Goal: Entertainment & Leisure: Consume media (video, audio)

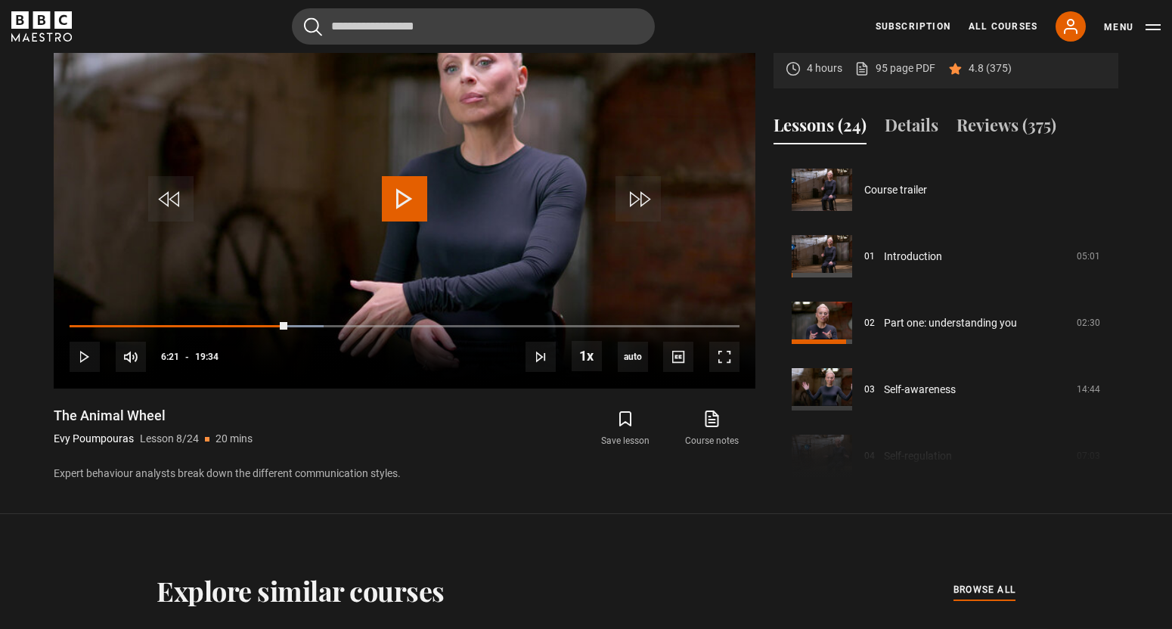
scroll to position [466, 0]
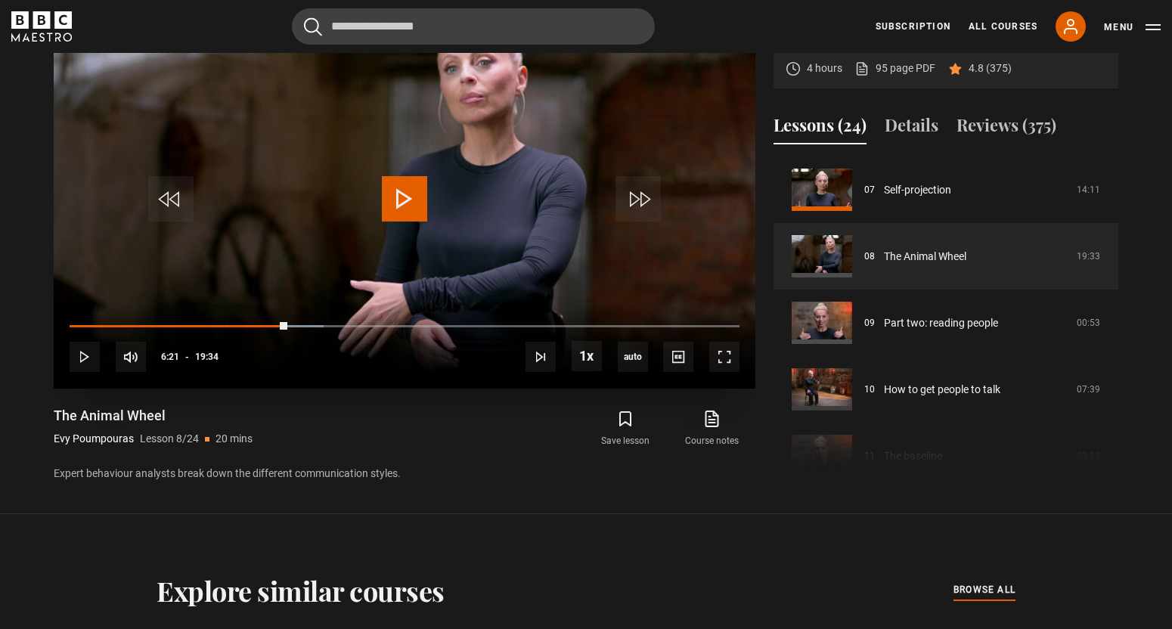
click at [389, 187] on span "Video Player" at bounding box center [404, 198] width 45 height 45
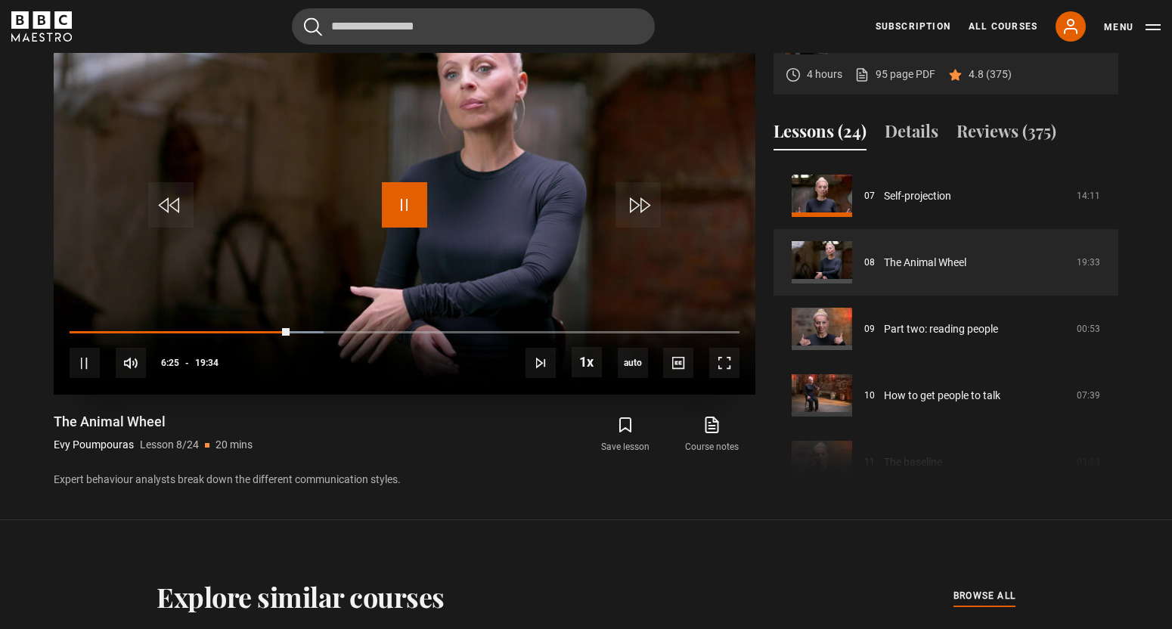
click at [407, 200] on span "Video Player" at bounding box center [404, 204] width 45 height 45
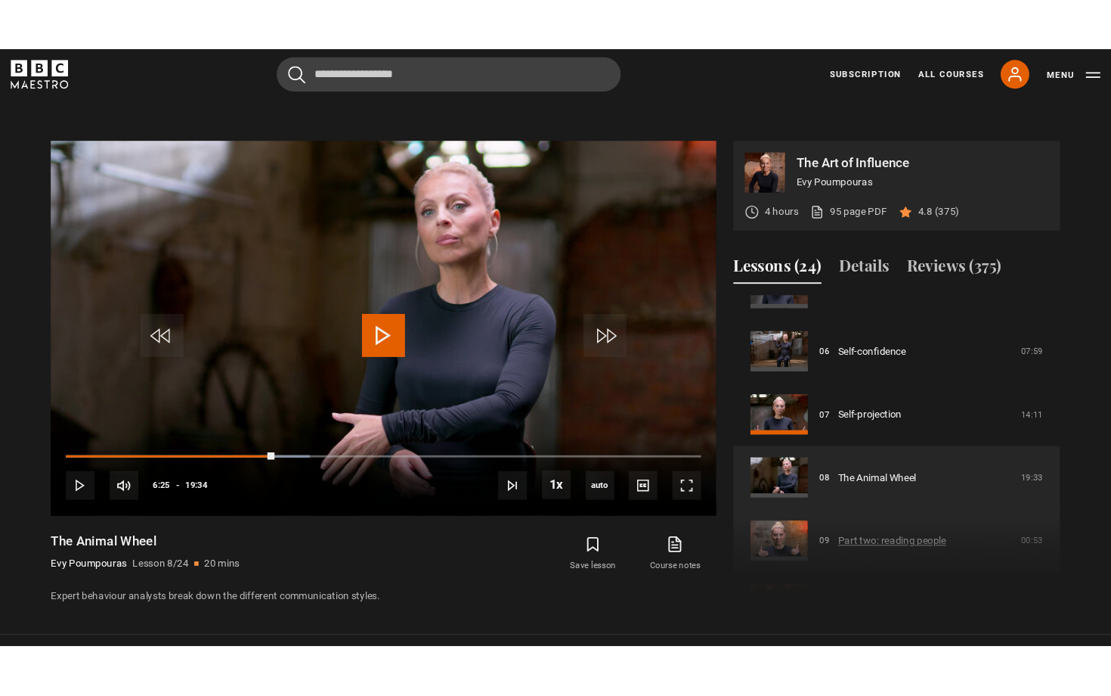
scroll to position [361, 0]
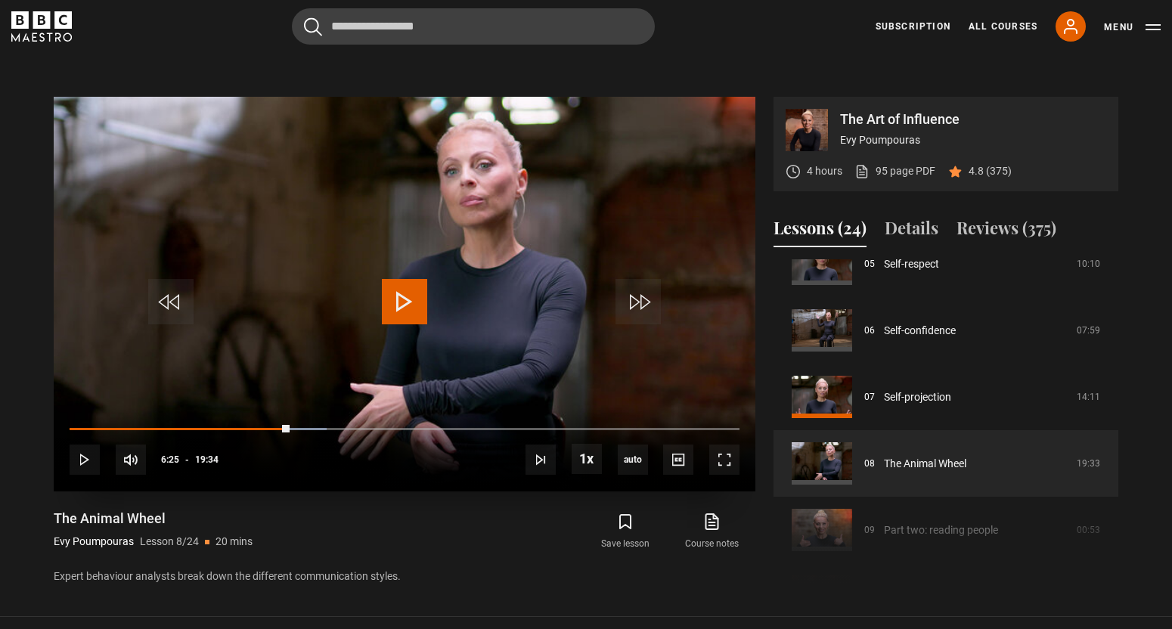
click at [74, 423] on div "10s Skip Back 10 seconds Play 10s Skip Forward 10 seconds Loaded : 38.37% 08:24…" at bounding box center [405, 449] width 702 height 84
drag, startPoint x: 286, startPoint y: 426, endPoint x: 95, endPoint y: 433, distance: 190.7
click at [95, 435] on div "10s Skip Back 10 seconds Play 10s Skip Forward 10 seconds Loaded : 38.37% 06:20…" at bounding box center [405, 449] width 702 height 84
drag, startPoint x: 279, startPoint y: 429, endPoint x: 137, endPoint y: 428, distance: 142.1
click at [137, 428] on div "Loaded : 0.00% 01:59 06:08" at bounding box center [405, 428] width 670 height 5
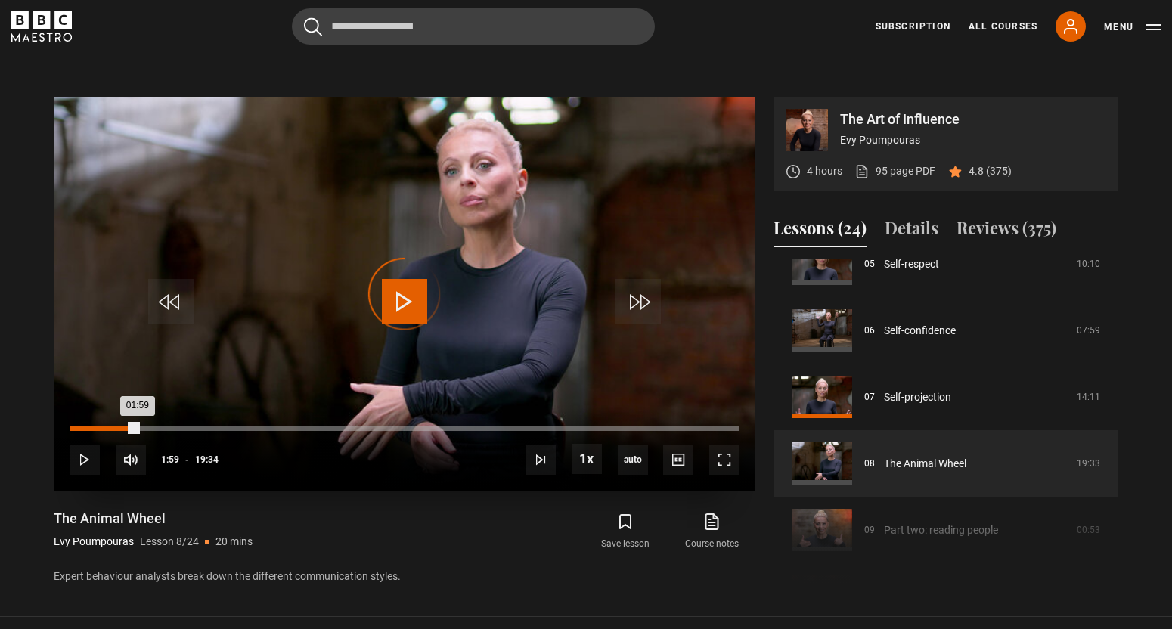
click at [71, 427] on div "00:02" at bounding box center [72, 428] width 2 height 5
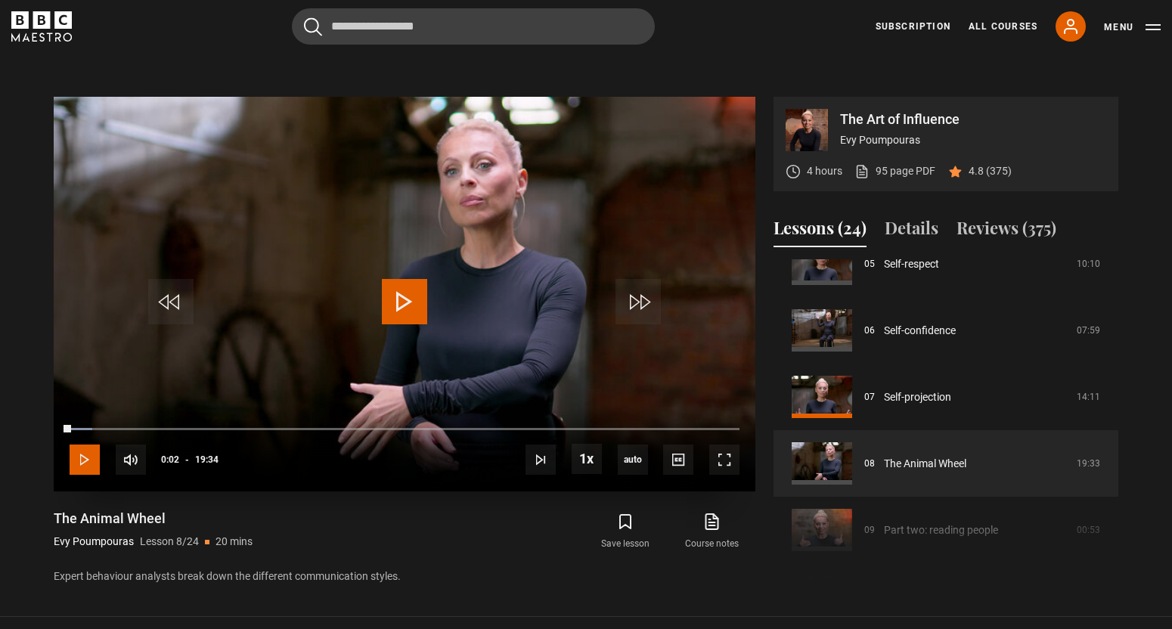
click at [73, 460] on span "Video Player" at bounding box center [85, 460] width 30 height 30
click at [727, 464] on span "Video Player" at bounding box center [724, 460] width 30 height 30
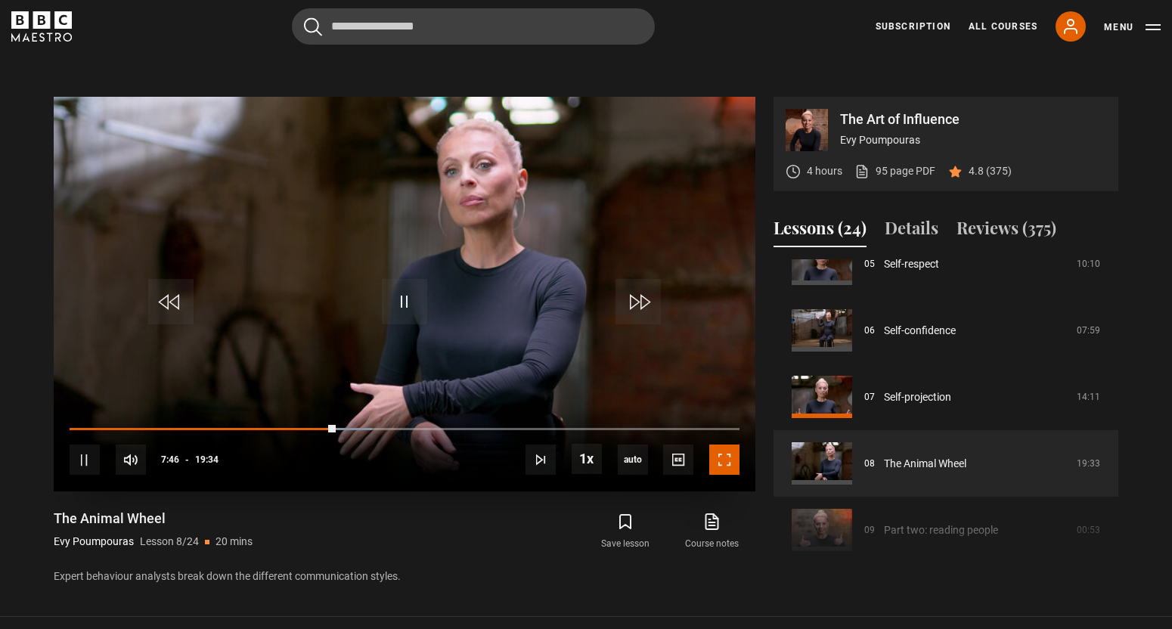
click at [721, 459] on span "Video Player" at bounding box center [724, 460] width 30 height 30
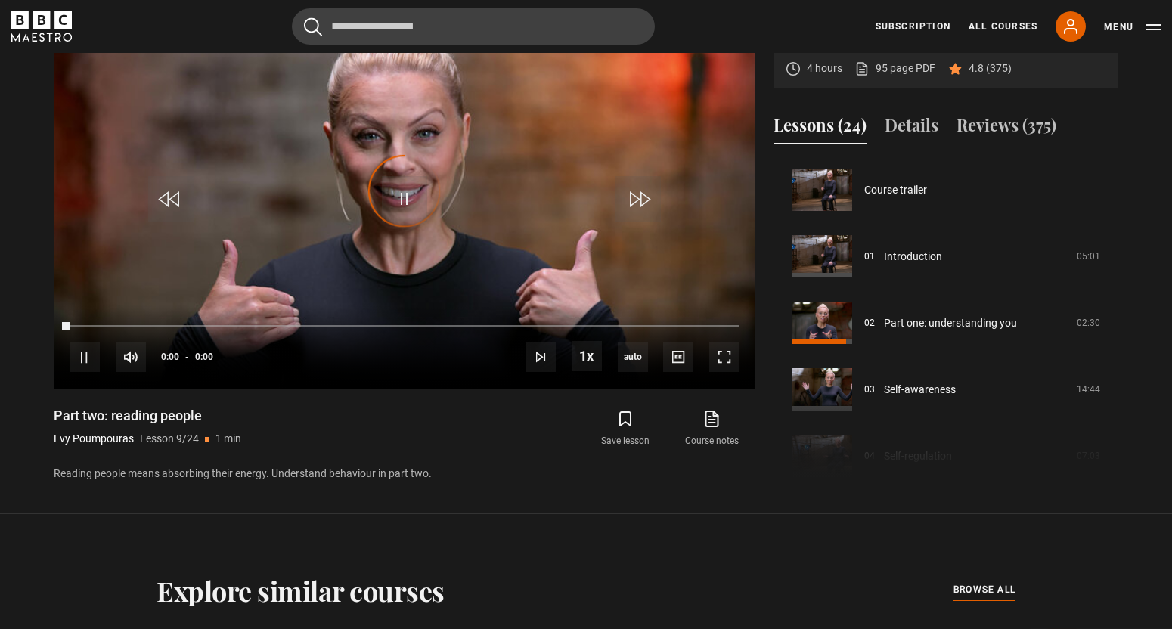
scroll to position [532, 0]
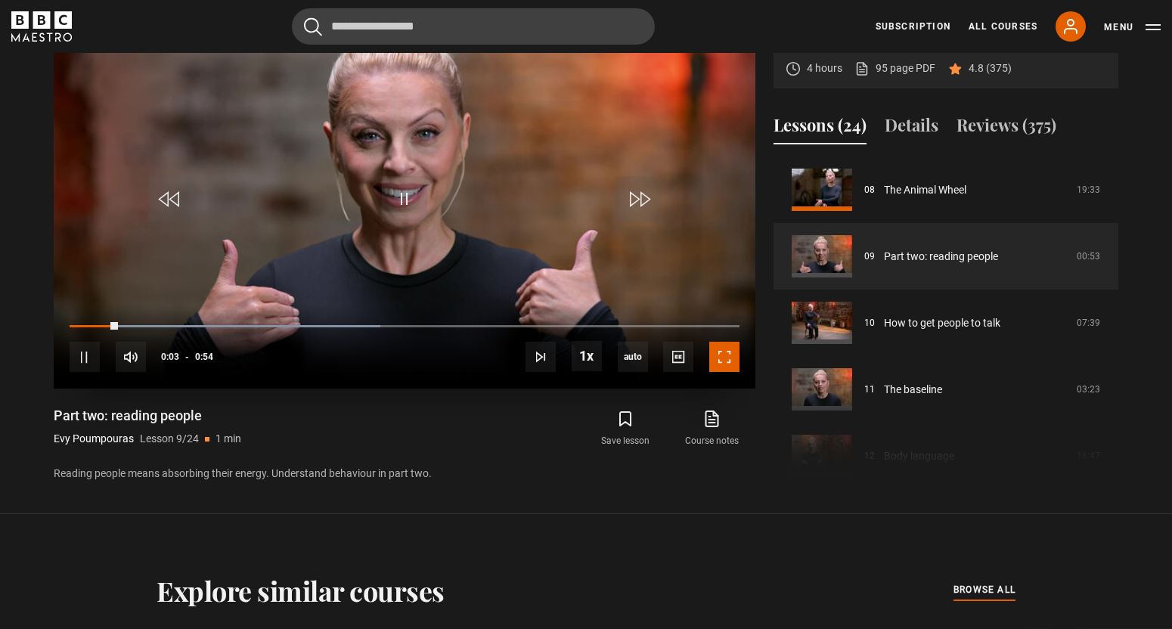
click at [717, 360] on span "Video Player" at bounding box center [724, 357] width 30 height 30
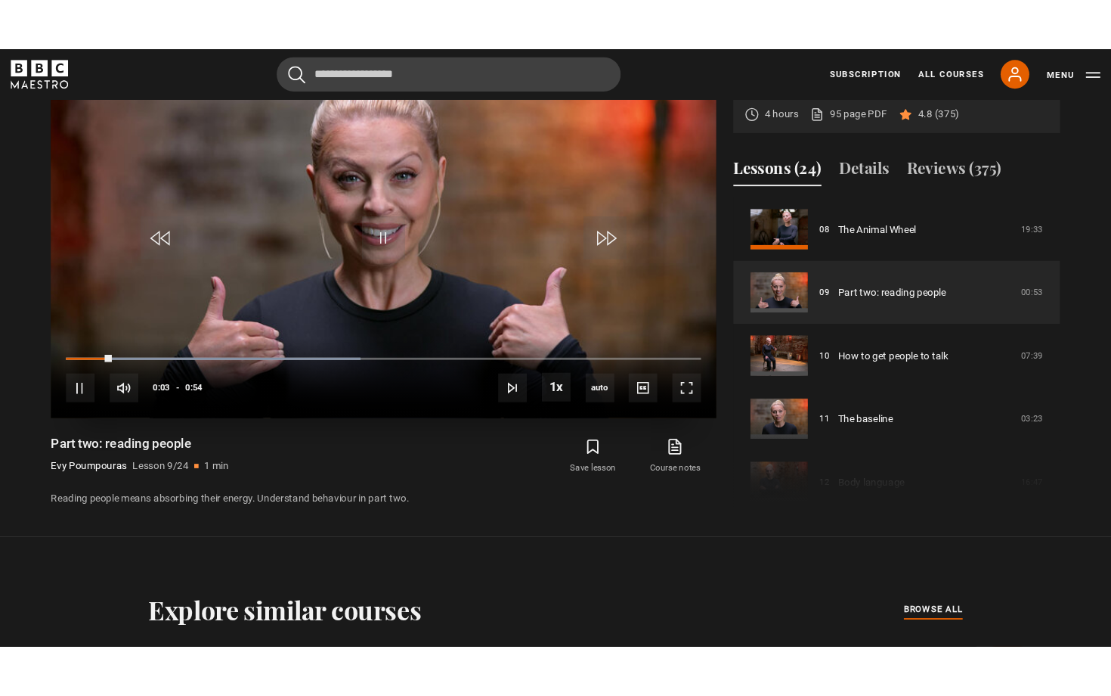
scroll to position [697, 0]
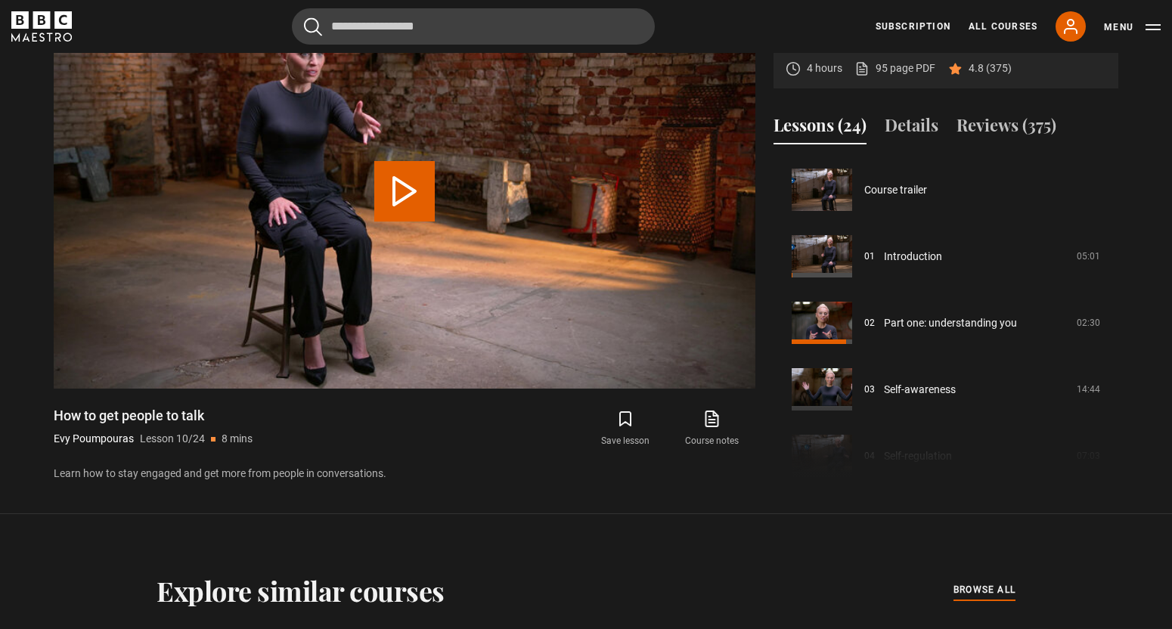
scroll to position [599, 0]
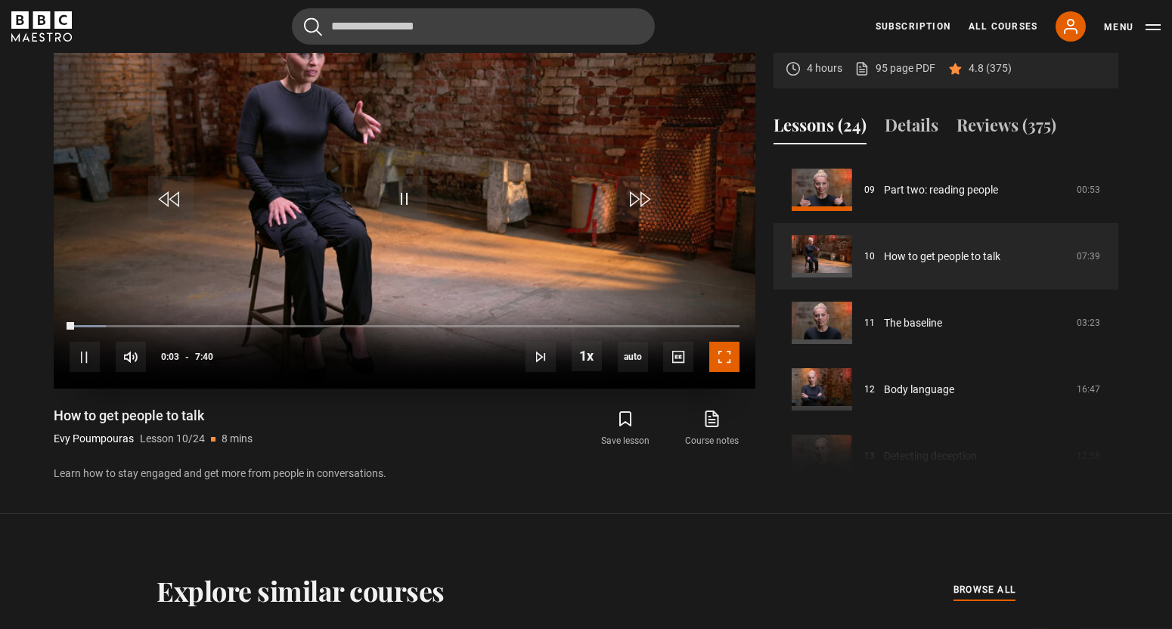
click at [732, 354] on span "Video Player" at bounding box center [724, 357] width 30 height 30
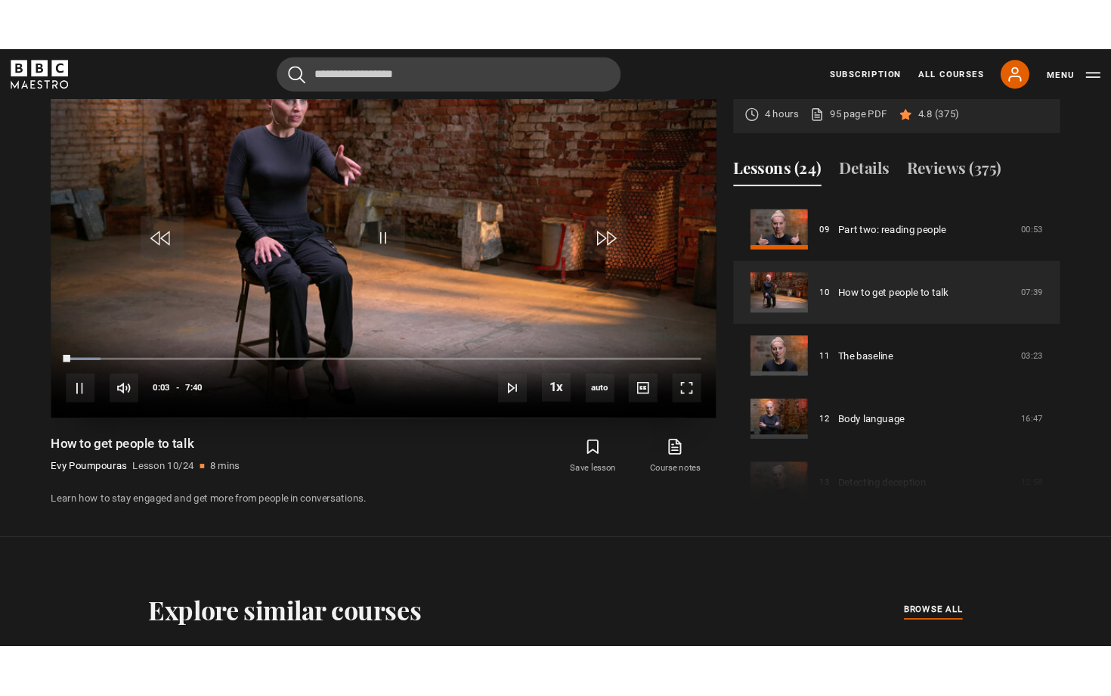
scroll to position [697, 0]
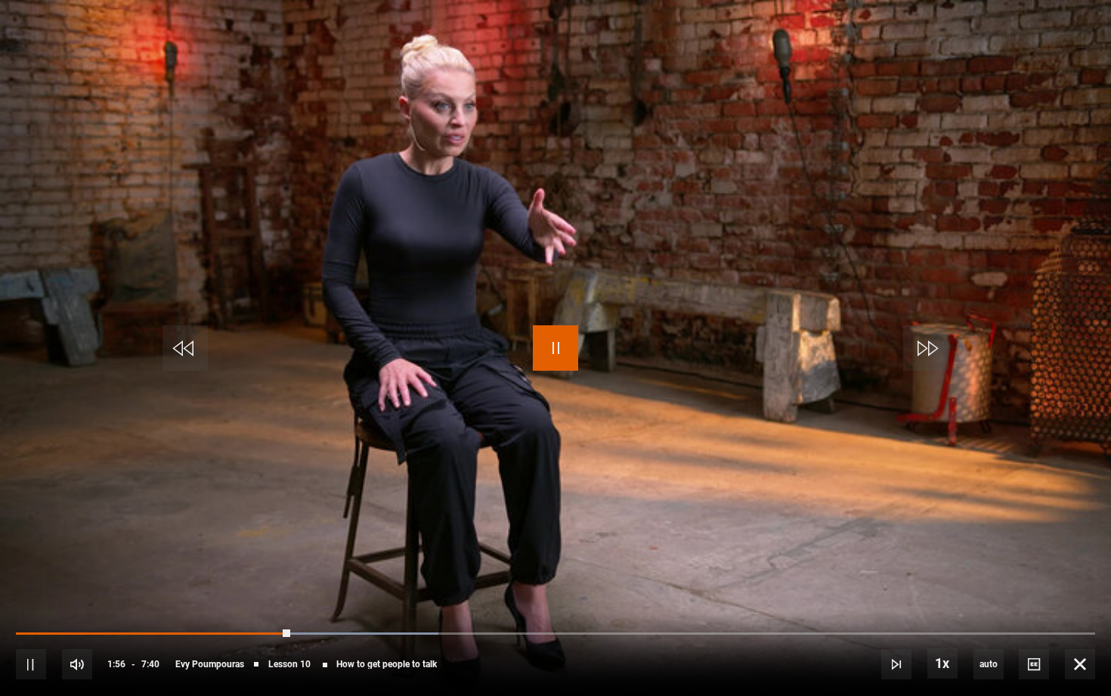
click at [553, 346] on span "Video Player" at bounding box center [555, 347] width 45 height 45
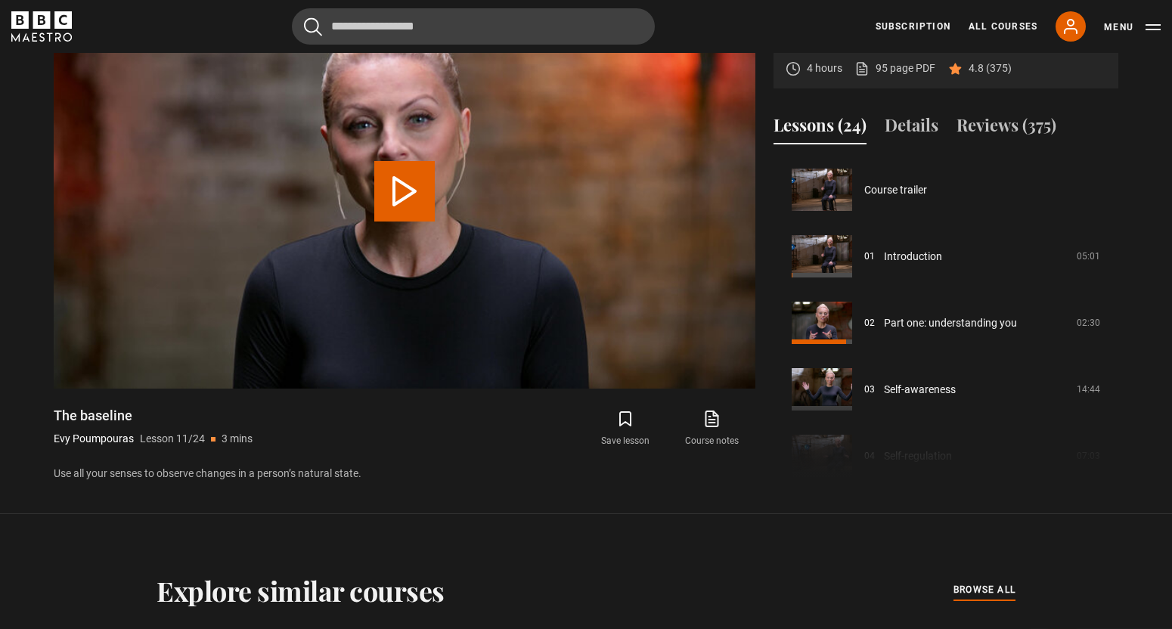
scroll to position [665, 0]
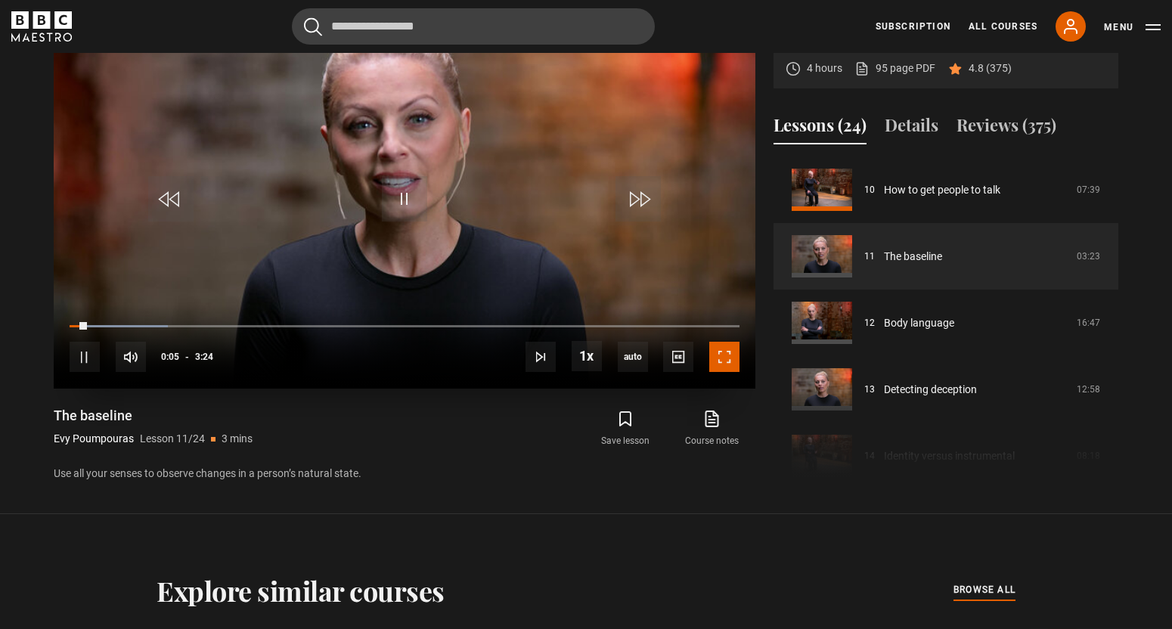
click at [730, 364] on span "Video Player" at bounding box center [724, 357] width 30 height 30
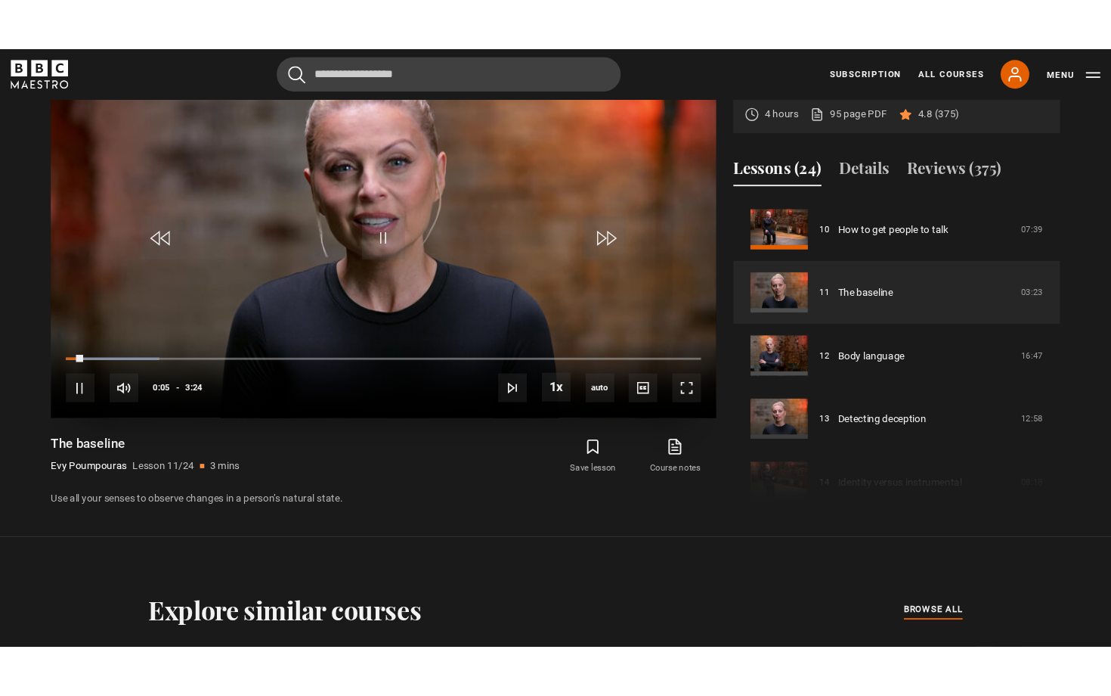
scroll to position [697, 0]
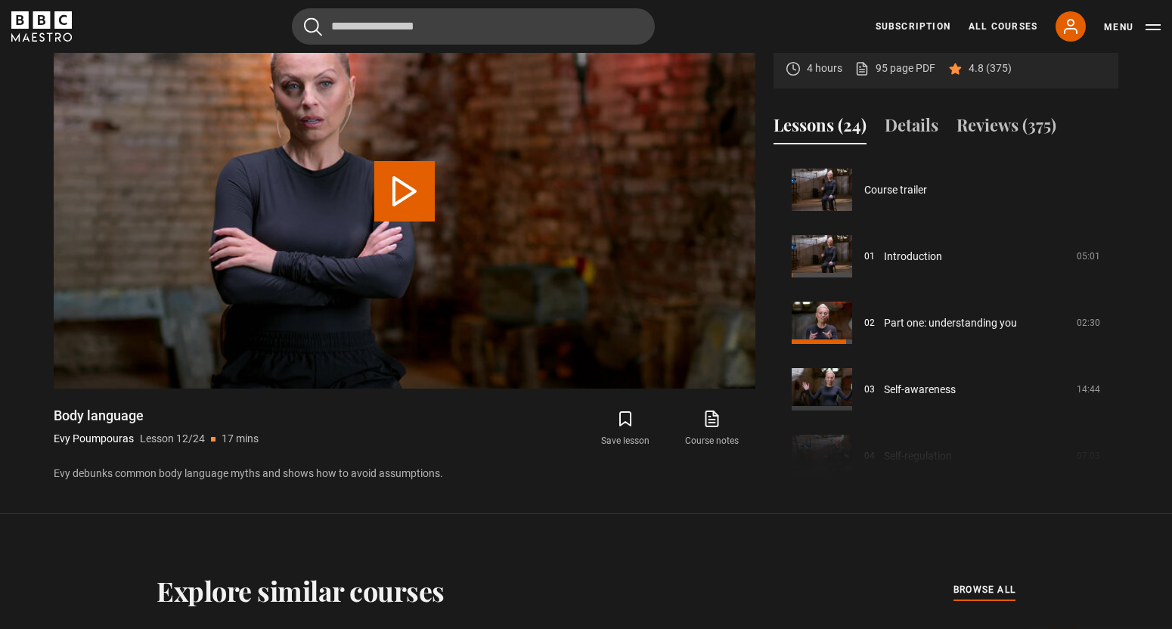
scroll to position [732, 0]
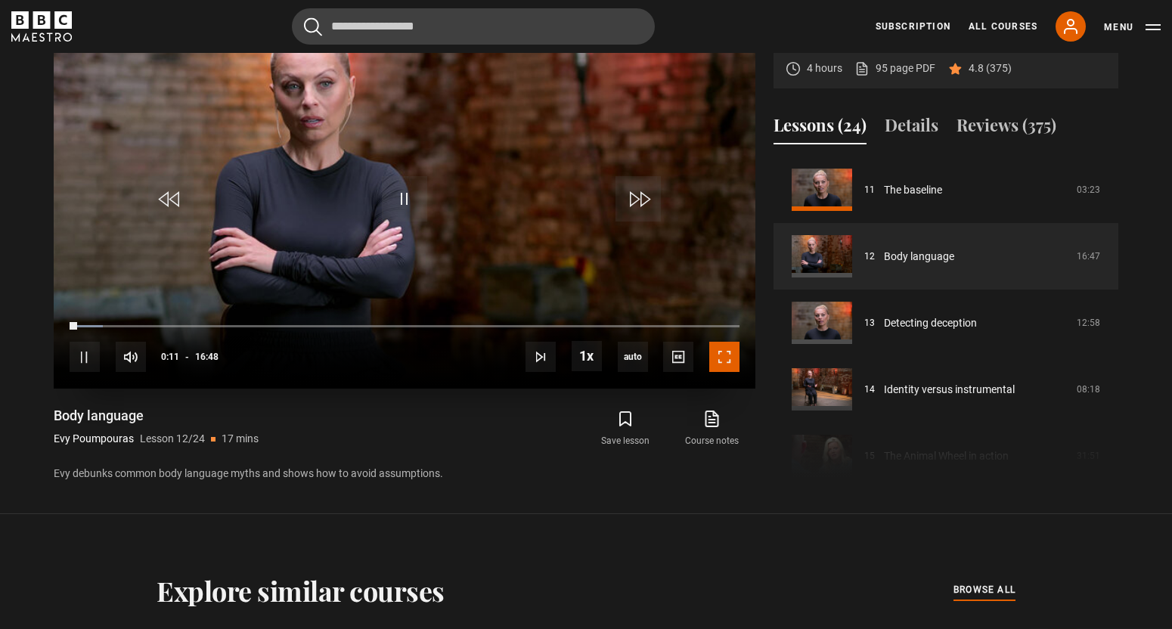
click at [724, 363] on span "Video Player" at bounding box center [724, 357] width 30 height 30
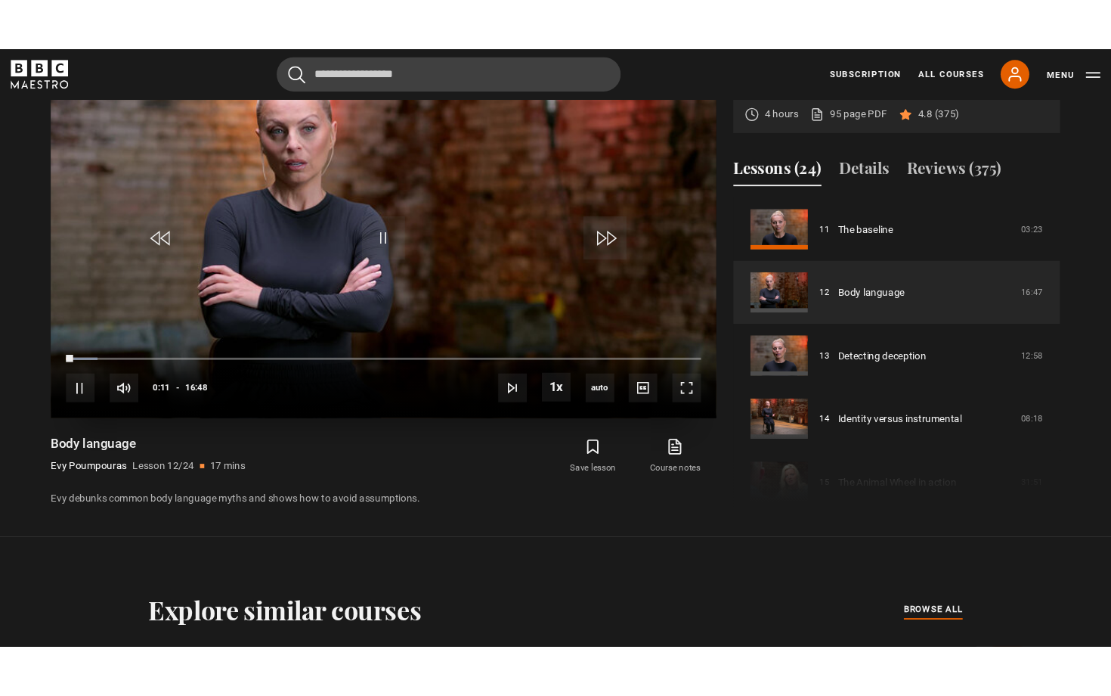
scroll to position [697, 0]
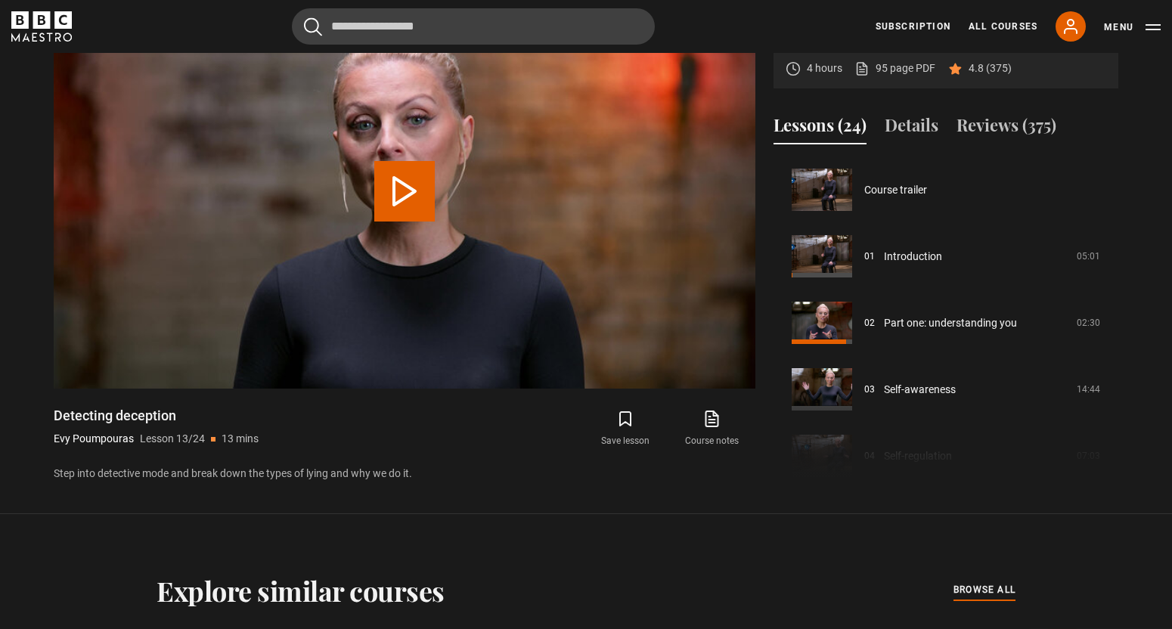
scroll to position [798, 0]
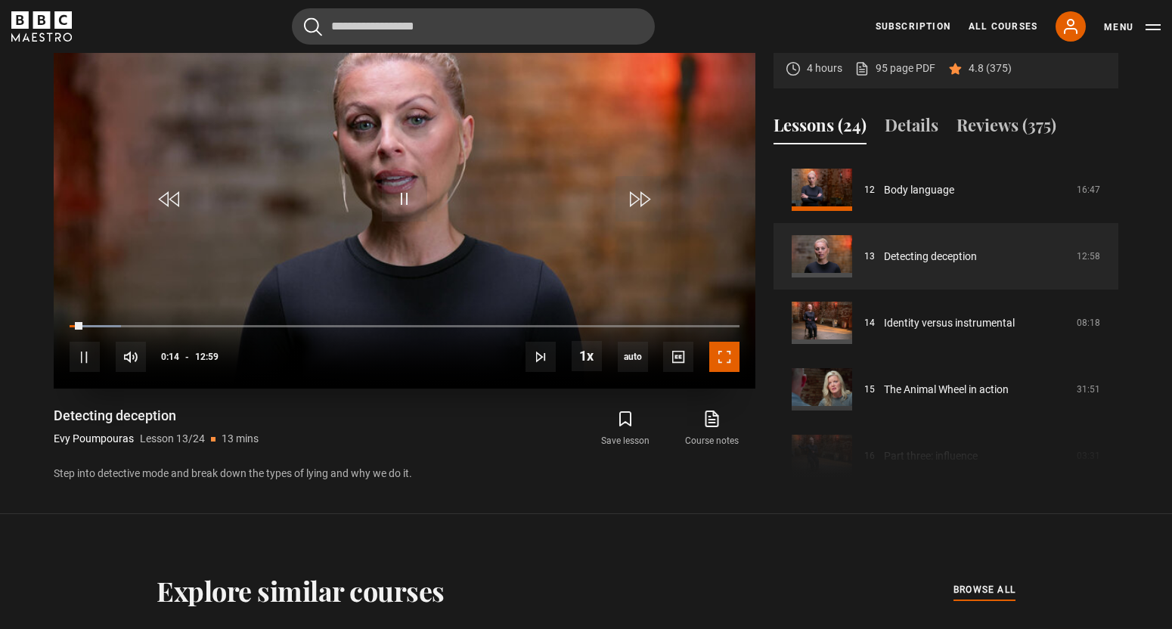
click at [722, 357] on span "Video Player" at bounding box center [724, 357] width 30 height 30
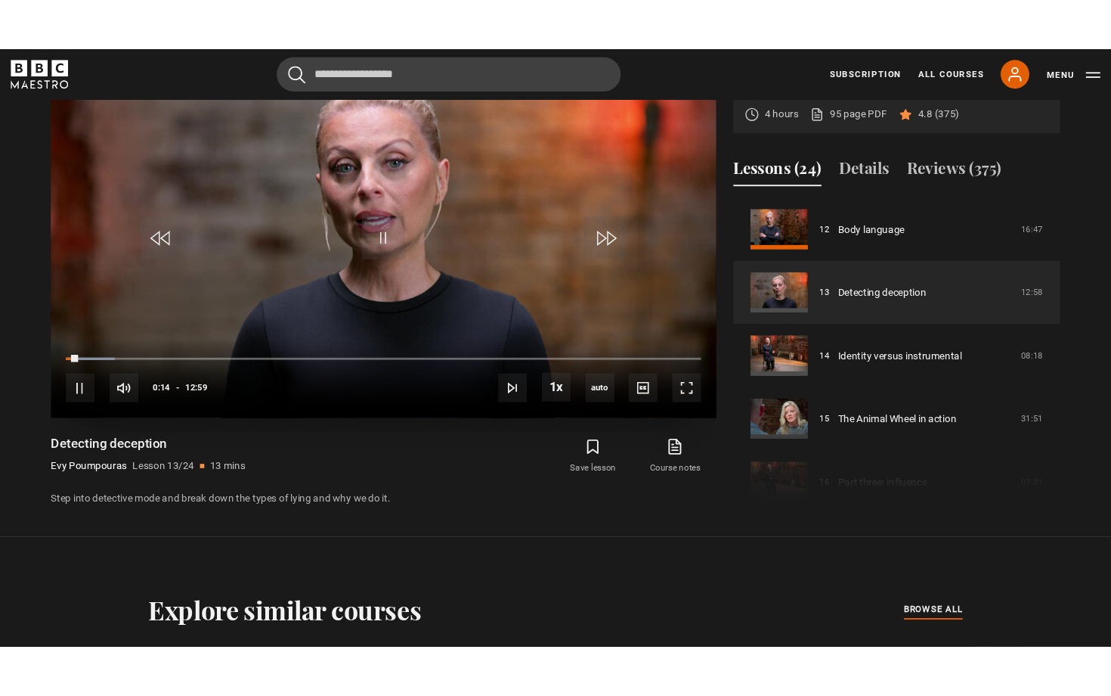
scroll to position [697, 0]
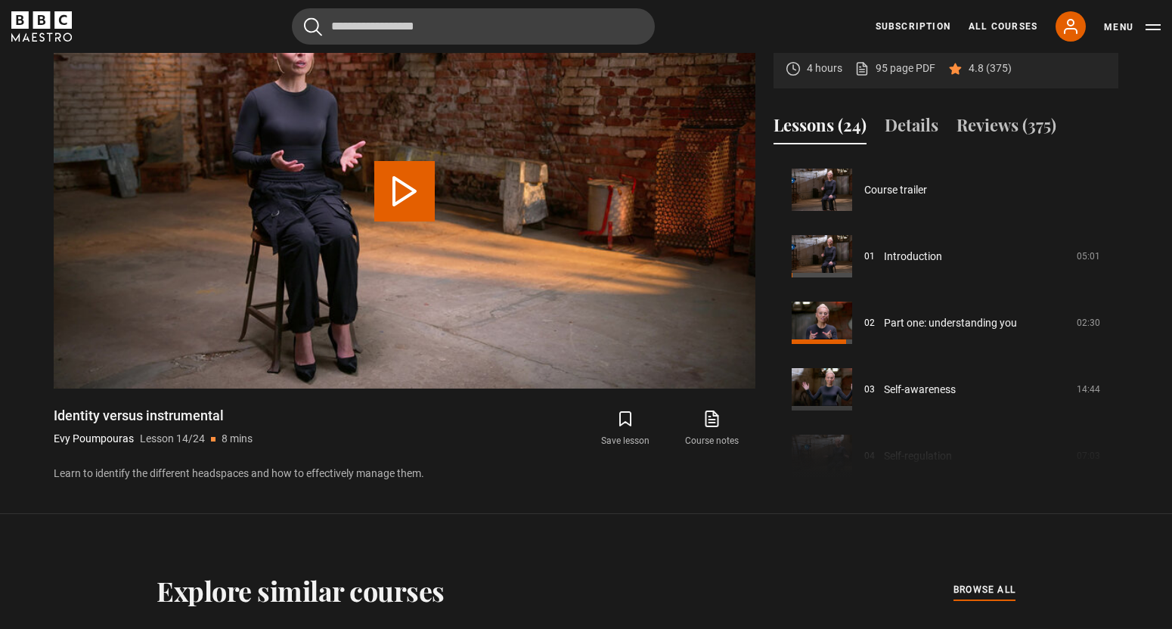
scroll to position [865, 0]
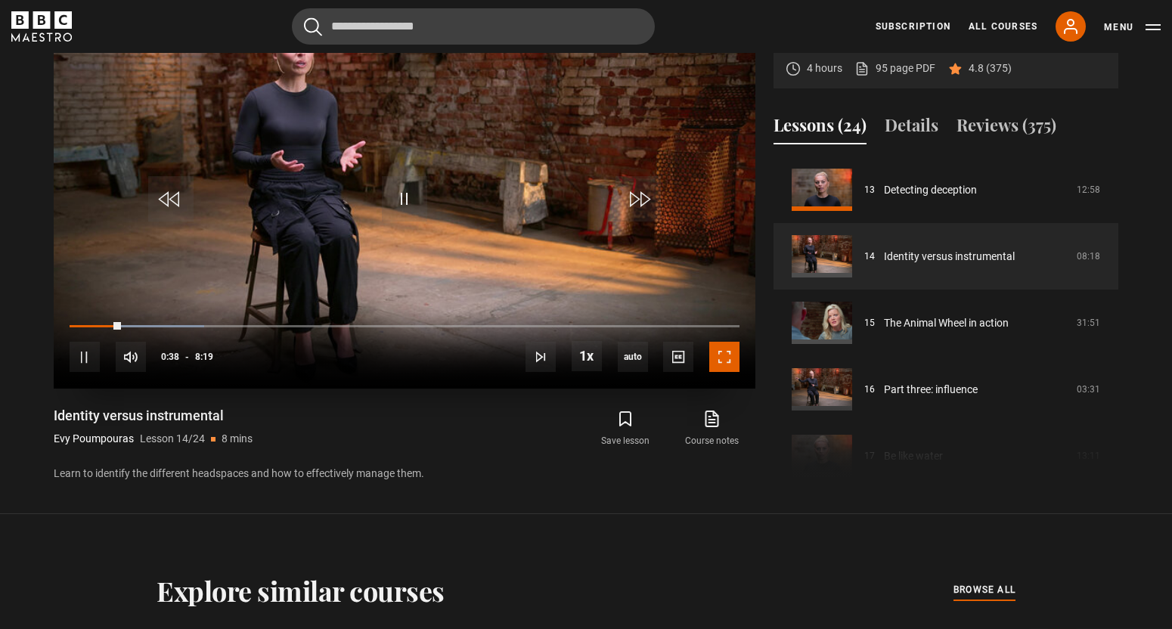
click at [725, 363] on span "Video Player" at bounding box center [724, 357] width 30 height 30
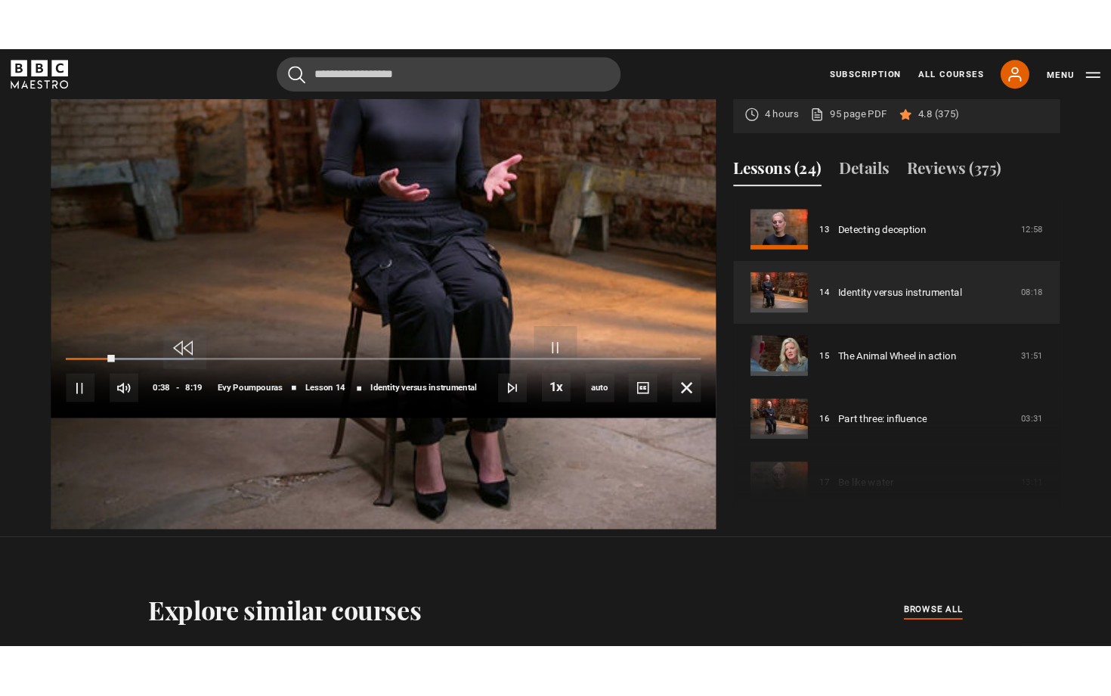
scroll to position [697, 0]
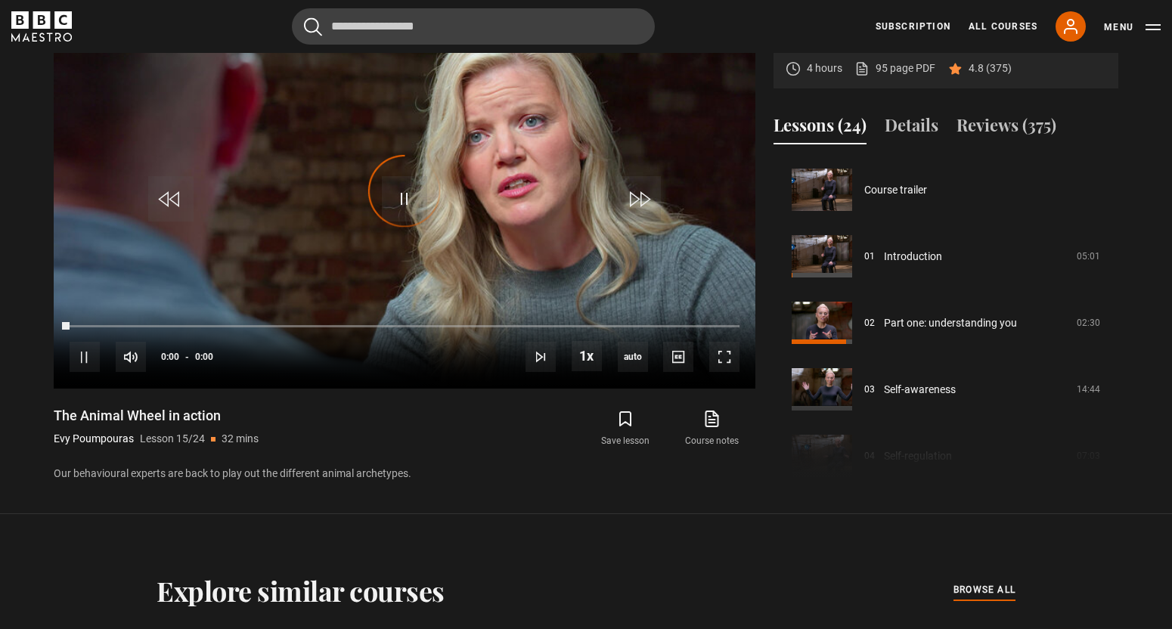
scroll to position [931, 0]
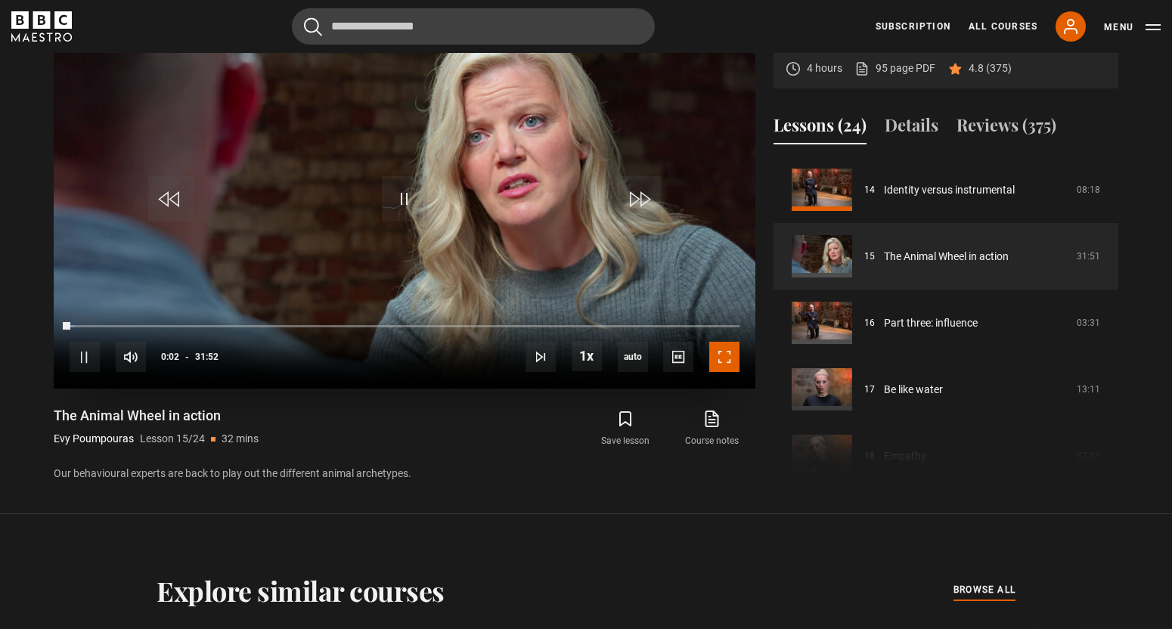
click at [727, 349] on span "Video Player" at bounding box center [724, 357] width 30 height 30
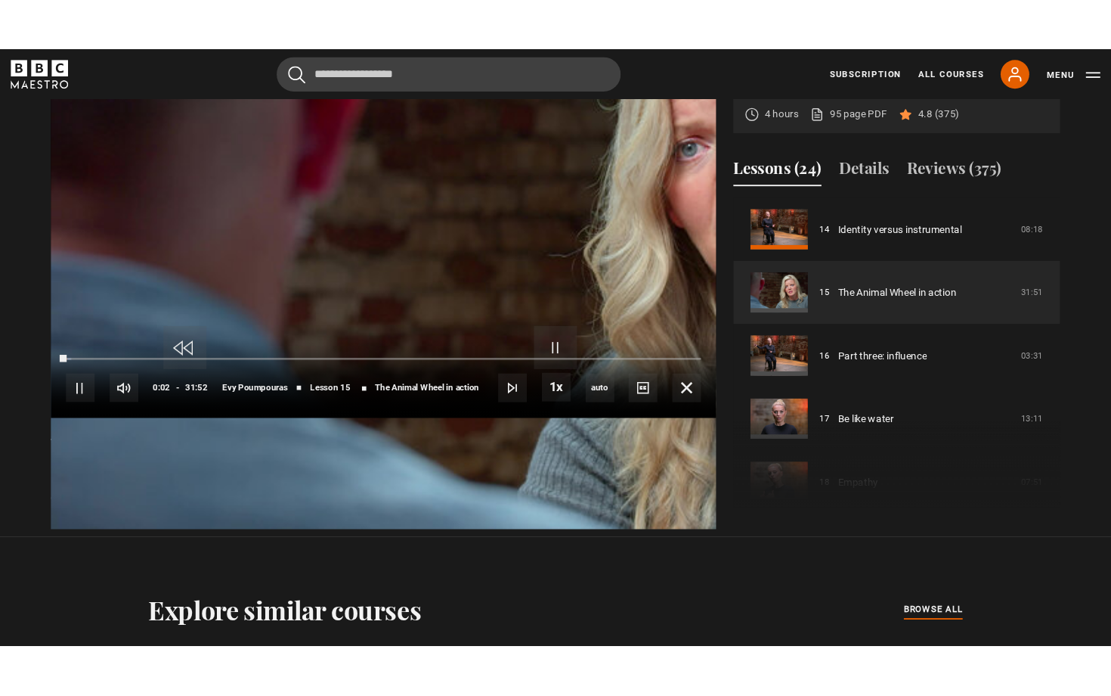
scroll to position [697, 0]
